Goal: Task Accomplishment & Management: Complete application form

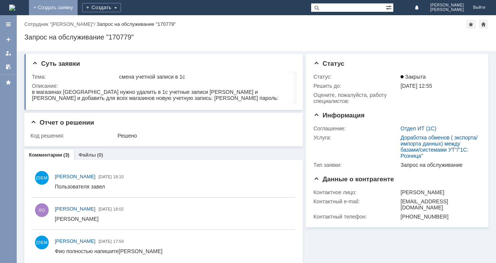
click at [78, 7] on link "+ Создать заявку" at bounding box center [53, 7] width 49 height 15
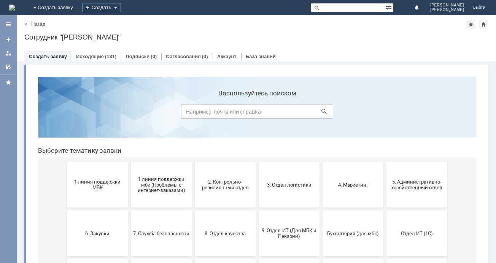
scroll to position [38, 0]
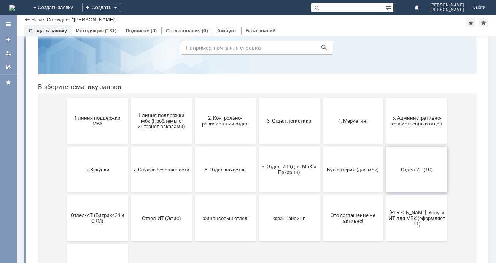
click at [394, 169] on span "Отдел ИТ (1С)" at bounding box center [417, 170] width 56 height 6
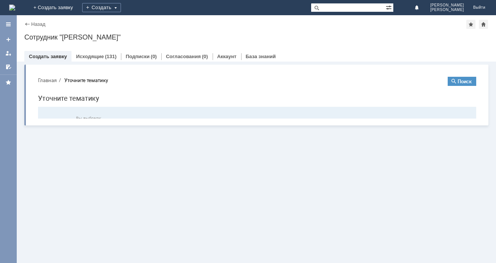
scroll to position [0, 0]
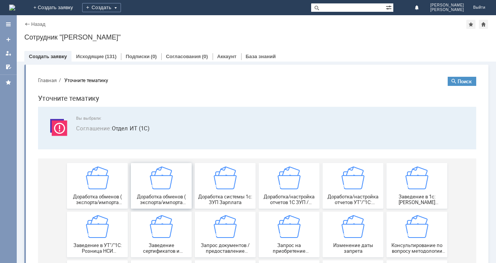
click at [158, 200] on span "Доработка обменов ( экспорта/импорта данных) между базами/системами УТ"/"1С: Ро…" at bounding box center [161, 199] width 56 height 11
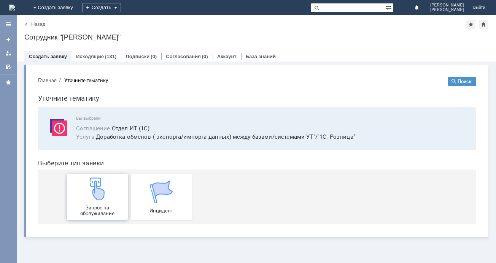
click at [120, 198] on div "Запрос на обслуживание" at bounding box center [97, 197] width 56 height 39
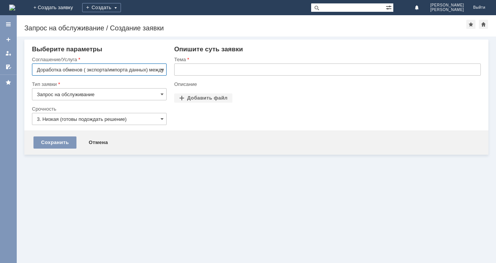
click at [130, 115] on input "3. Низкая (готовы подождать решение)" at bounding box center [99, 119] width 135 height 12
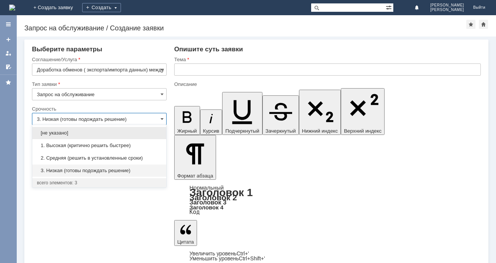
click at [130, 121] on input "3. Низкая (готовы подождать решение)" at bounding box center [99, 119] width 135 height 12
click at [127, 143] on span "1. Высокая (критично решить быстрее)" at bounding box center [99, 146] width 125 height 6
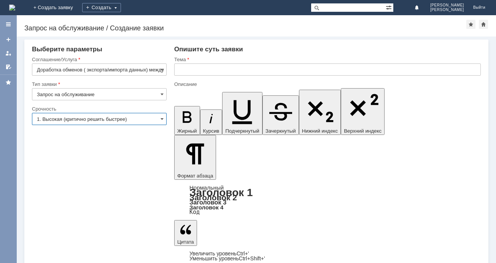
type input "1. Высокая (критично решить быстрее)"
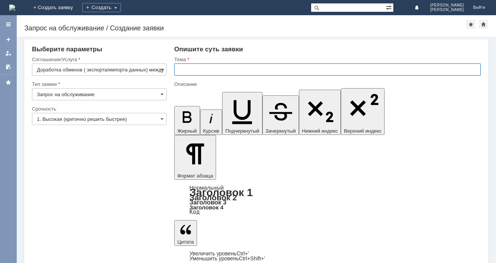
click at [201, 72] on input "text" at bounding box center [327, 70] width 307 height 12
type input "обновление 1с"
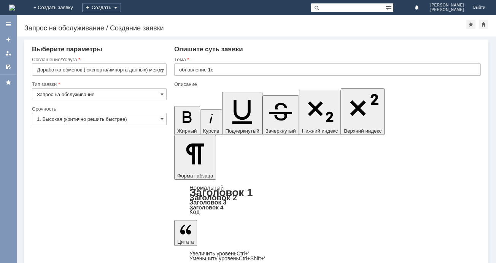
drag, startPoint x: 266, startPoint y: 2033, endPoint x: 180, endPoint y: 2030, distance: 85.6
drag, startPoint x: 388, startPoint y: 2013, endPoint x: 357, endPoint y: 2015, distance: 30.8
